Goal: Task Accomplishment & Management: Use online tool/utility

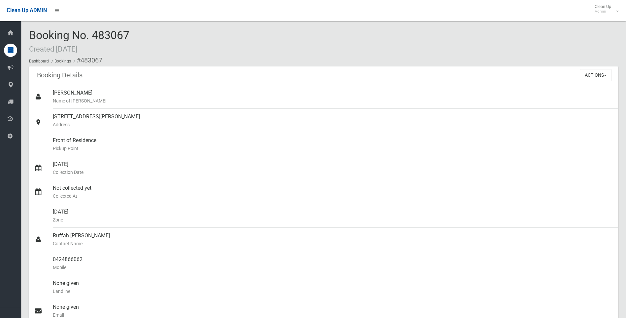
scroll to position [33, 0]
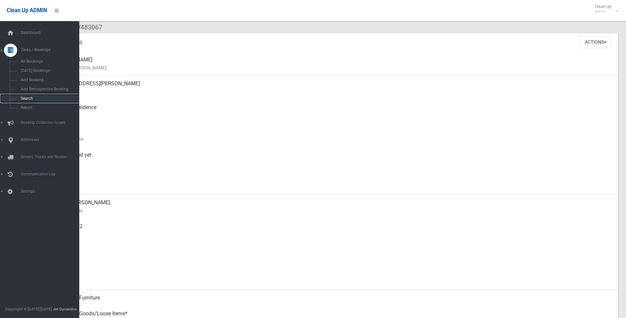
click at [25, 97] on span "Search" at bounding box center [49, 98] width 60 height 5
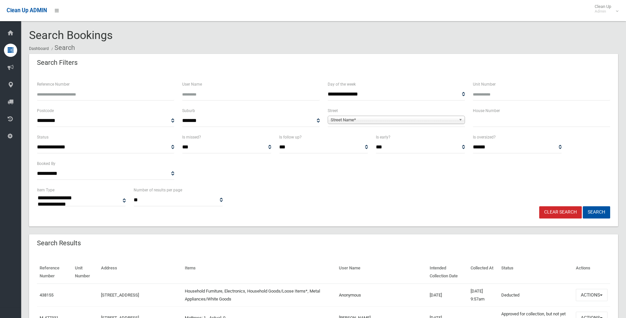
select select
click at [498, 121] on input "text" at bounding box center [541, 121] width 137 height 12
type input "**"
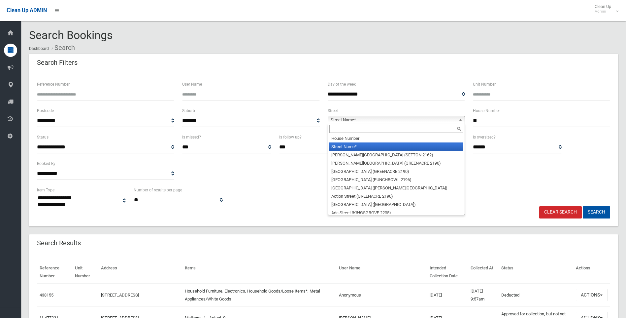
drag, startPoint x: 436, startPoint y: 117, endPoint x: 403, endPoint y: 124, distance: 32.9
click at [435, 117] on span "Street Name*" at bounding box center [393, 120] width 125 height 8
click at [396, 125] on input "text" at bounding box center [397, 129] width 134 height 8
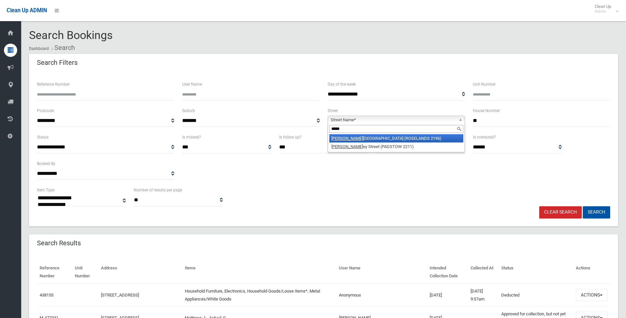
type input "*****"
click at [399, 137] on li "[PERSON_NAME][GEOGRAPHIC_DATA] (ROSELANDS 2196)" at bounding box center [397, 138] width 134 height 8
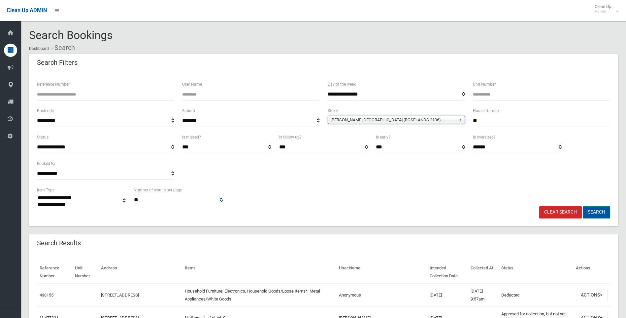
click at [596, 212] on button "Search" at bounding box center [596, 212] width 27 height 12
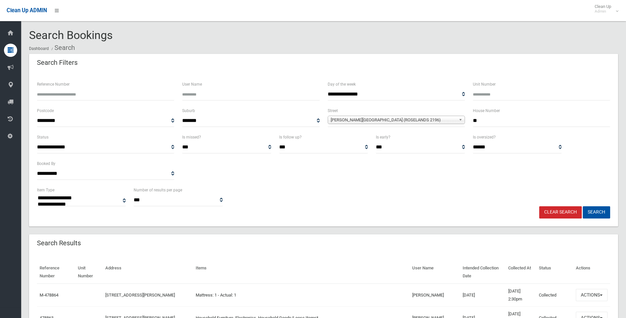
select select
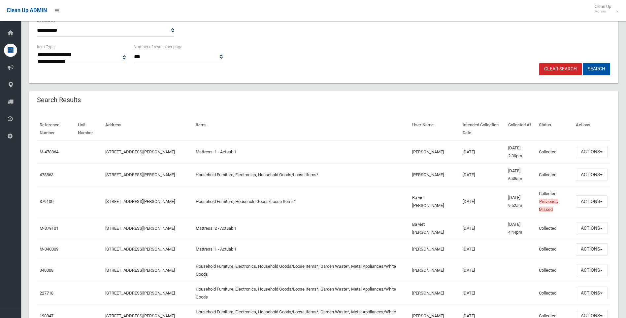
scroll to position [165, 0]
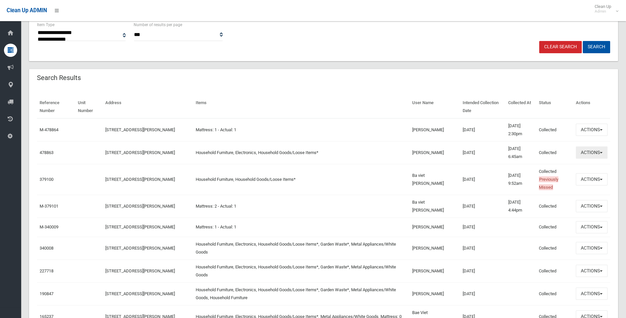
click at [586, 153] on button "Actions" at bounding box center [592, 152] width 32 height 12
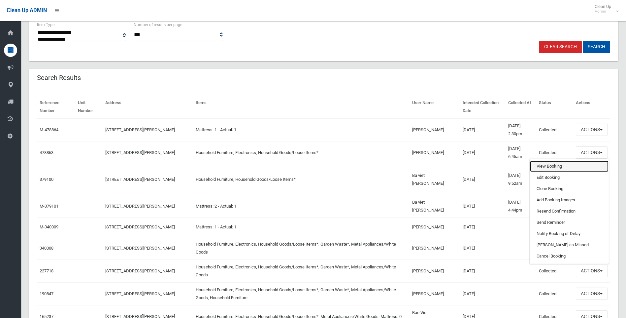
click at [541, 168] on link "View Booking" at bounding box center [569, 165] width 79 height 11
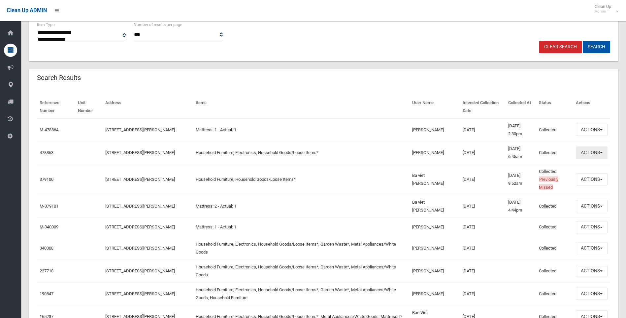
click at [593, 156] on button "Actions" at bounding box center [592, 152] width 32 height 12
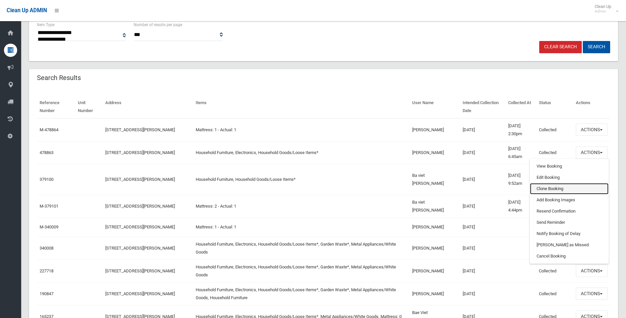
click at [550, 187] on link "Clone Booking" at bounding box center [569, 188] width 79 height 11
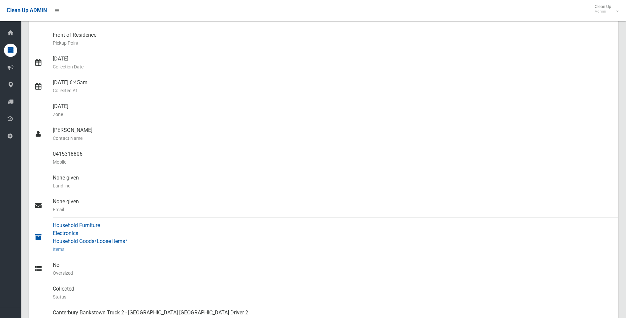
scroll to position [66, 0]
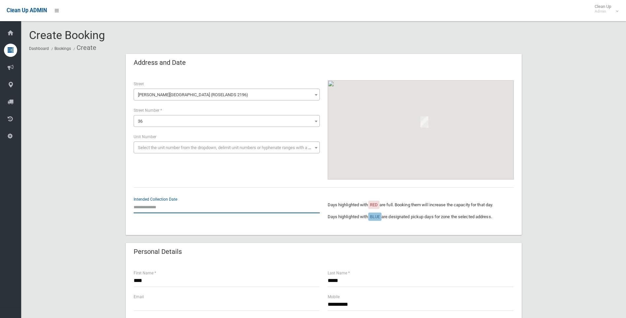
click at [163, 205] on input "text" at bounding box center [227, 207] width 186 height 12
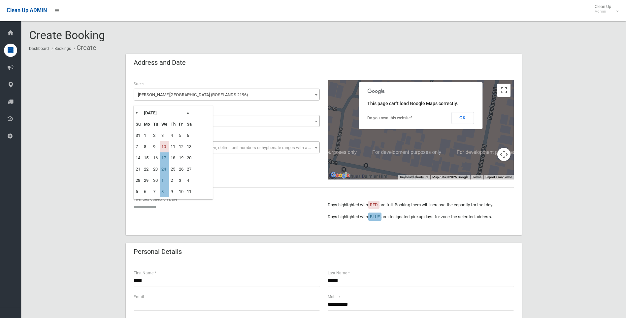
click at [165, 159] on td "17" at bounding box center [164, 157] width 9 height 11
type input "**********"
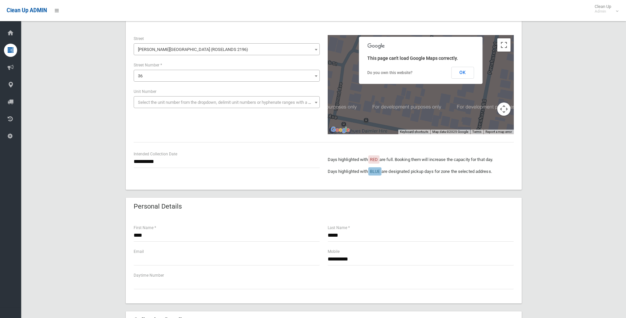
scroll to position [132, 0]
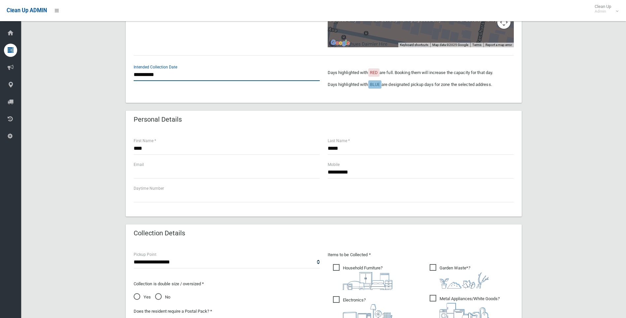
click at [159, 75] on input "**********" at bounding box center [227, 75] width 186 height 12
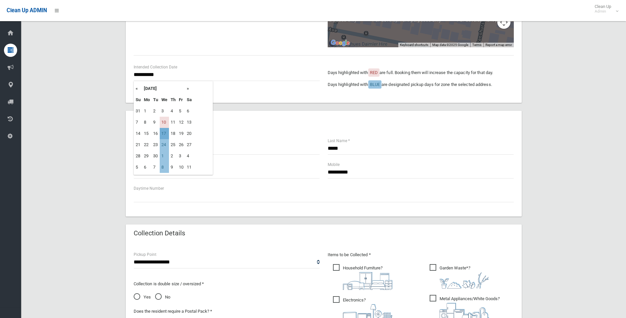
click at [165, 133] on td "17" at bounding box center [164, 133] width 9 height 11
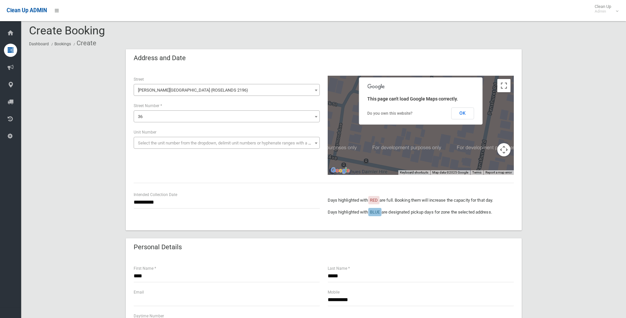
scroll to position [33, 0]
